Goal: Task Accomplishment & Management: Manage account settings

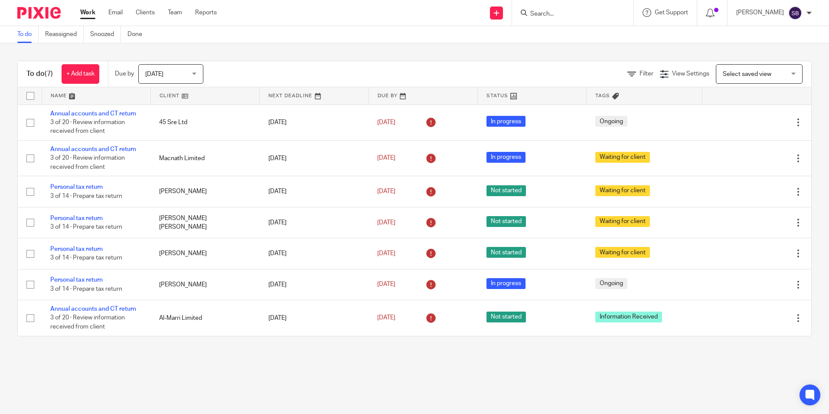
click at [553, 16] on input "Search" at bounding box center [569, 14] width 78 height 8
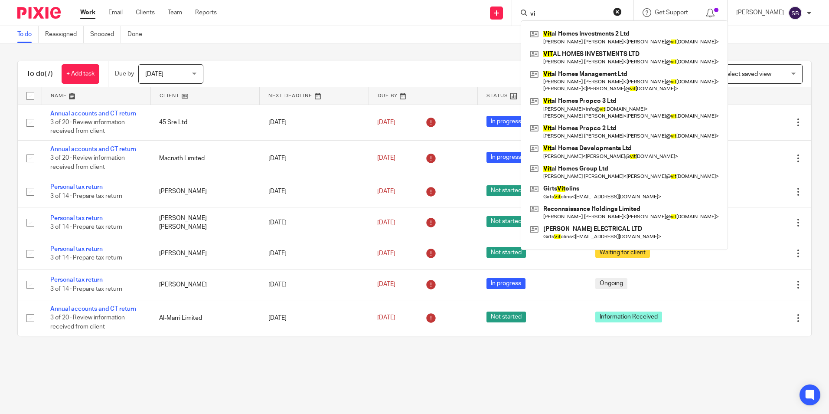
type input "v"
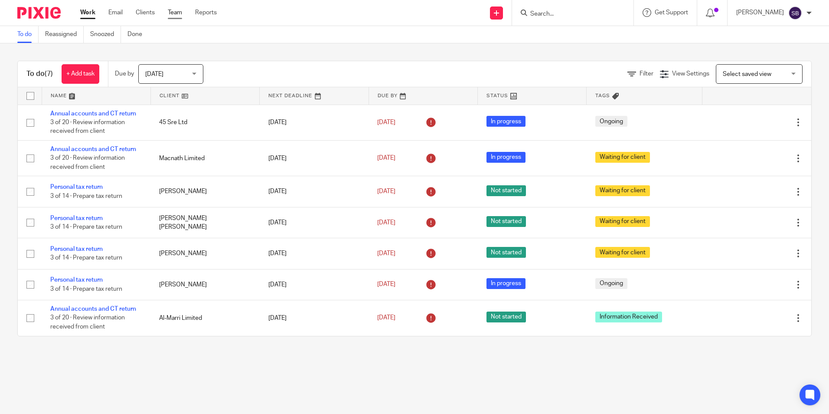
click at [181, 13] on link "Team" at bounding box center [175, 12] width 14 height 9
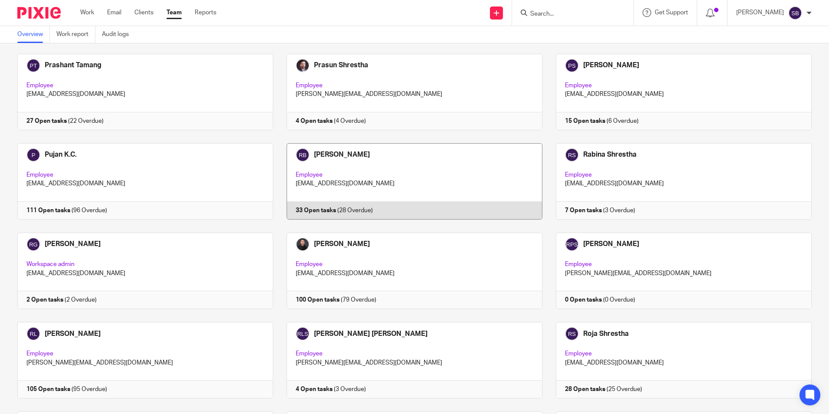
scroll to position [1475, 0]
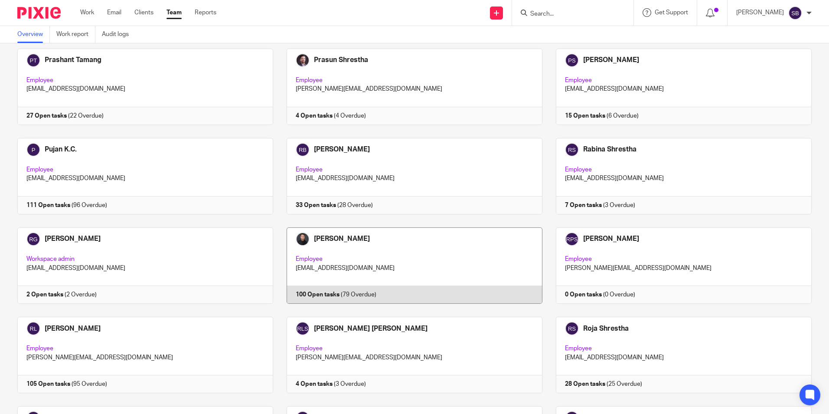
click at [370, 251] on link at bounding box center [407, 265] width 269 height 76
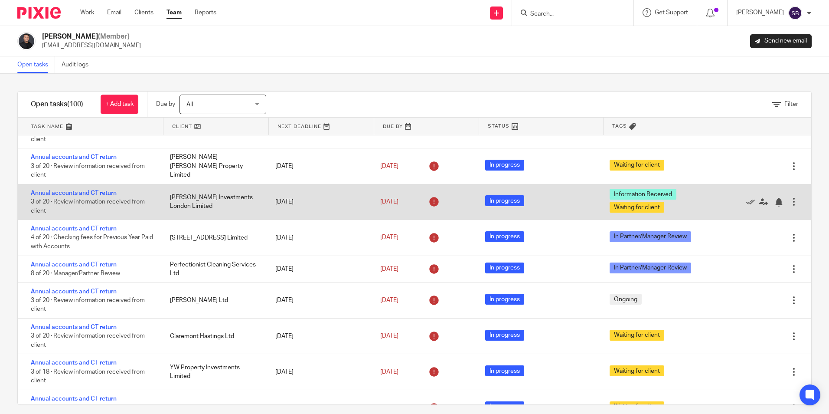
scroll to position [304, 0]
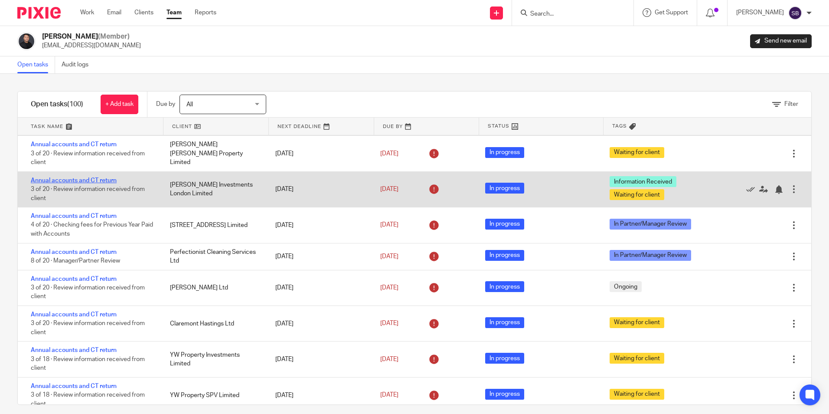
click at [101, 183] on link "Annual accounts and CT return" at bounding box center [74, 180] width 86 height 6
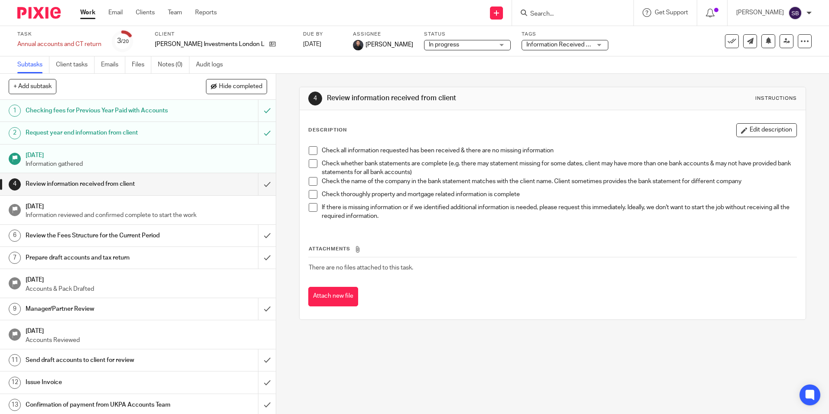
click at [534, 48] on span "Information Received + 1" at bounding box center [559, 44] width 65 height 9
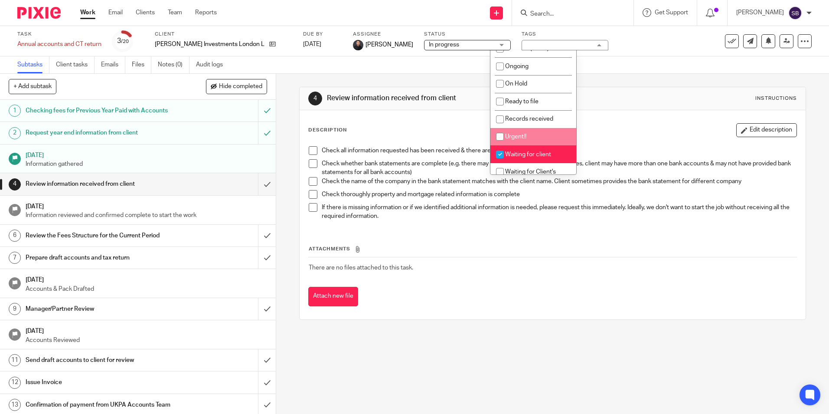
scroll to position [87, 0]
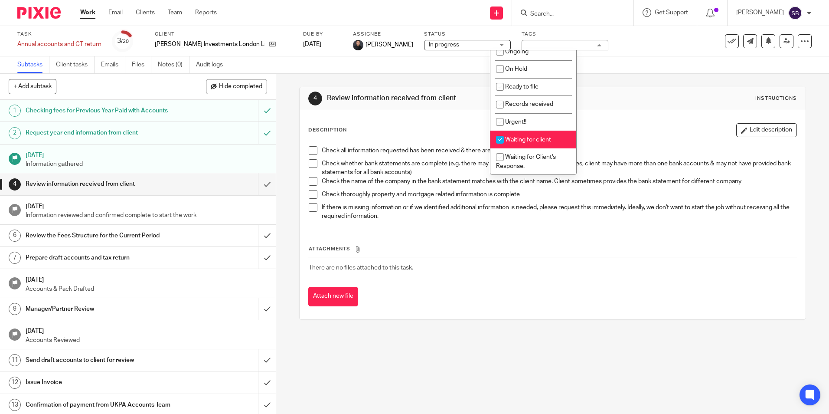
click at [526, 137] on span "Waiting for client" at bounding box center [528, 140] width 46 height 6
checkbox input "false"
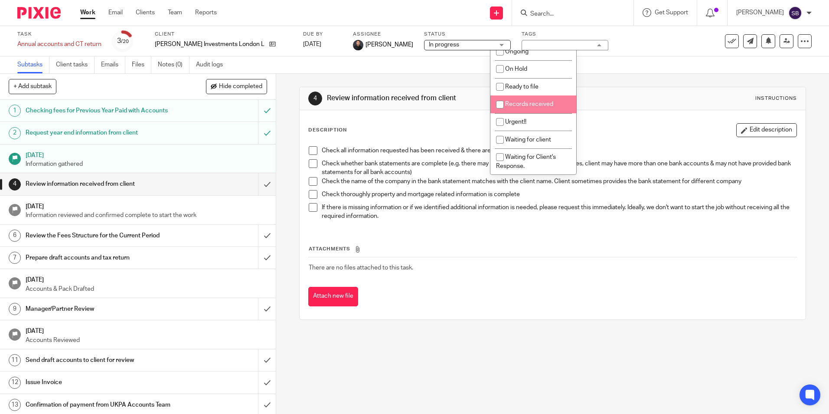
click at [604, 78] on div "4 Review information received from client Instructions Description Edit descrip…" at bounding box center [552, 203] width 507 height 259
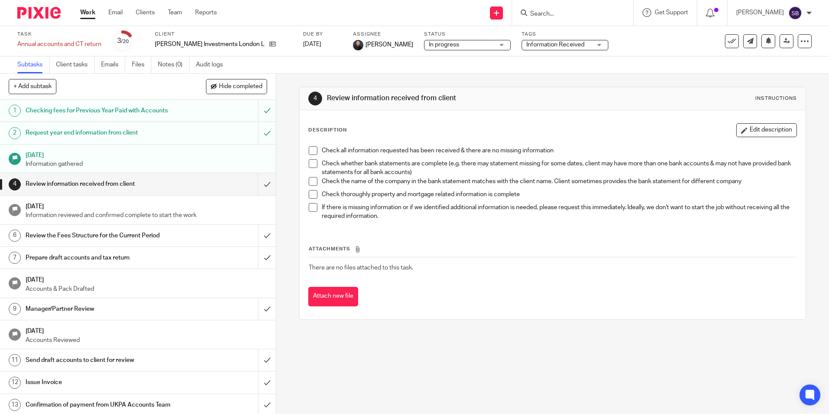
click at [574, 12] on input "Search" at bounding box center [569, 14] width 78 height 8
type input ","
type input "m"
click at [118, 14] on link "Email" at bounding box center [115, 12] width 14 height 9
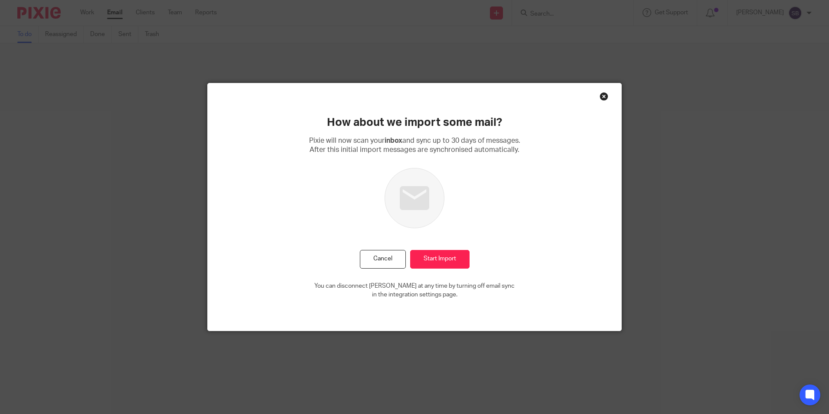
click at [601, 98] on div "Close this dialog window" at bounding box center [604, 96] width 9 height 9
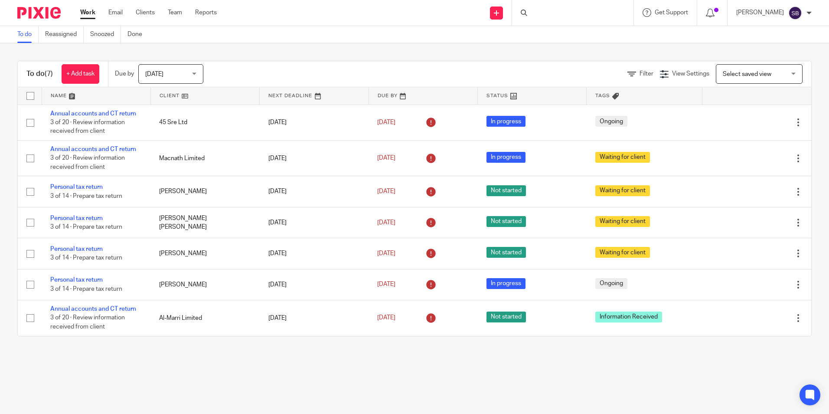
click at [549, 13] on div at bounding box center [572, 13] width 121 height 26
click at [552, 15] on input "Search" at bounding box center [569, 14] width 78 height 8
type input "p"
